Goal: Browse casually

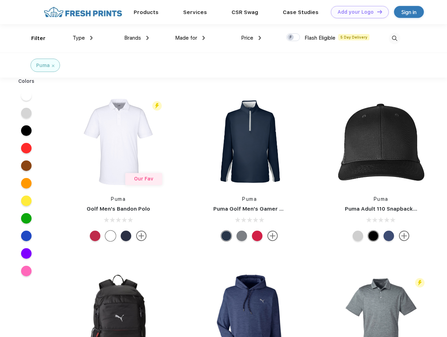
click at [358, 12] on link "Add your Logo Design Tool" at bounding box center [360, 12] width 58 height 12
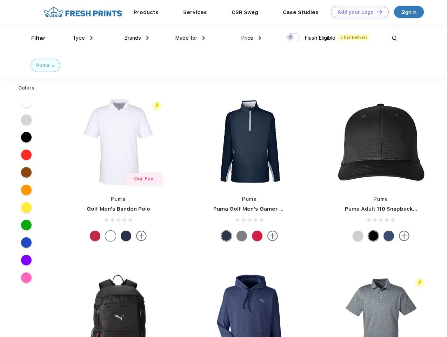
click at [0, 0] on div "Design Tool" at bounding box center [0, 0] width 0 height 0
click at [377, 12] on link "Add your Logo Design Tool" at bounding box center [360, 12] width 58 height 12
click at [34, 38] on div "Filter" at bounding box center [38, 38] width 14 height 8
click at [83, 38] on span "Type" at bounding box center [79, 38] width 12 height 6
click at [137, 38] on span "Brands" at bounding box center [132, 38] width 17 height 6
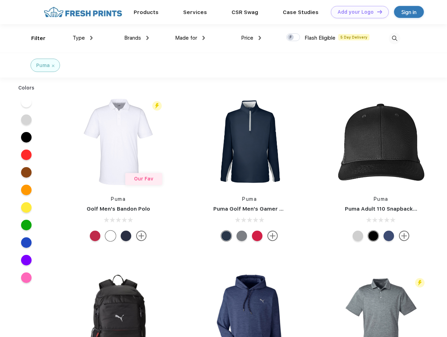
click at [190, 38] on span "Made for" at bounding box center [186, 38] width 22 height 6
click at [251, 38] on span "Price" at bounding box center [247, 38] width 12 height 6
click at [294, 38] on div at bounding box center [294, 37] width 14 height 8
click at [291, 38] on input "checkbox" at bounding box center [289, 35] width 5 height 5
click at [395, 38] on img at bounding box center [395, 39] width 12 height 12
